Goal: Task Accomplishment & Management: Manage account settings

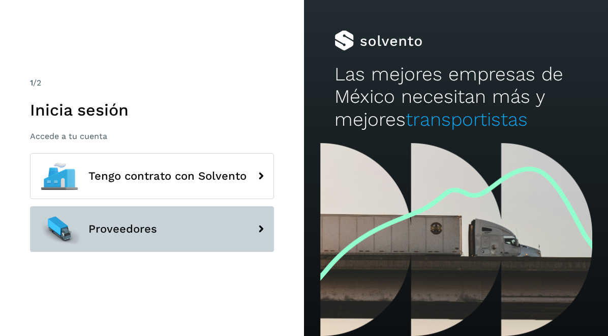
click at [173, 221] on button "Proveedores" at bounding box center [152, 229] width 244 height 46
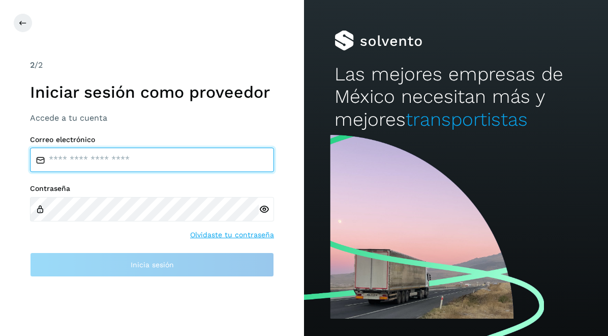
click at [197, 165] on input "email" at bounding box center [152, 159] width 244 height 24
type input "**********"
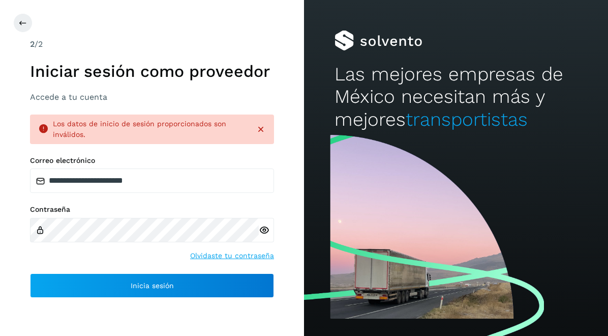
click at [264, 231] on icon at bounding box center [264, 230] width 11 height 11
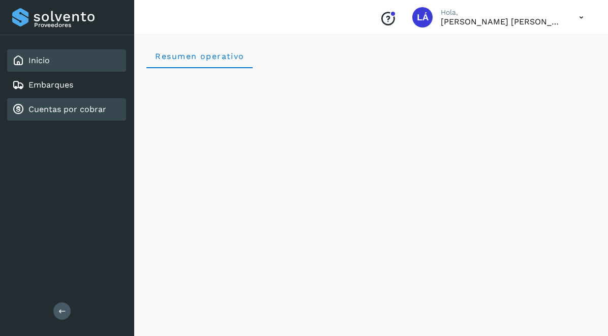
click at [77, 110] on link "Cuentas por cobrar" at bounding box center [67, 109] width 78 height 10
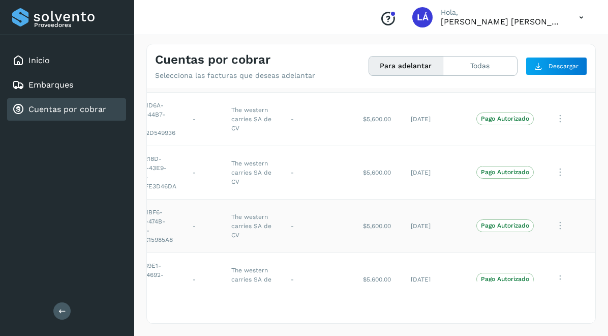
scroll to position [0, 67]
